Goal: Go to known website: Access a specific website the user already knows

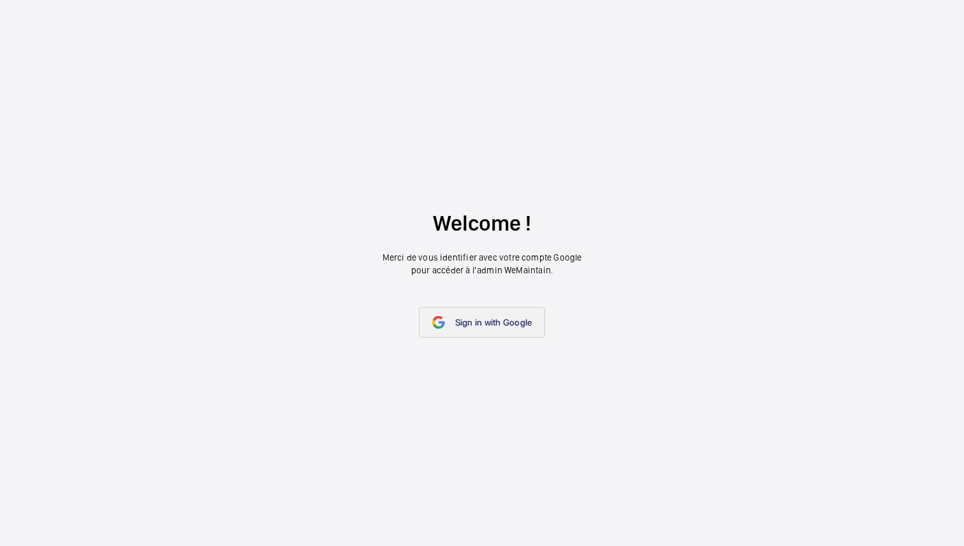
click at [488, 331] on link "Sign in with Google" at bounding box center [482, 322] width 127 height 31
